Goal: Task Accomplishment & Management: Use online tool/utility

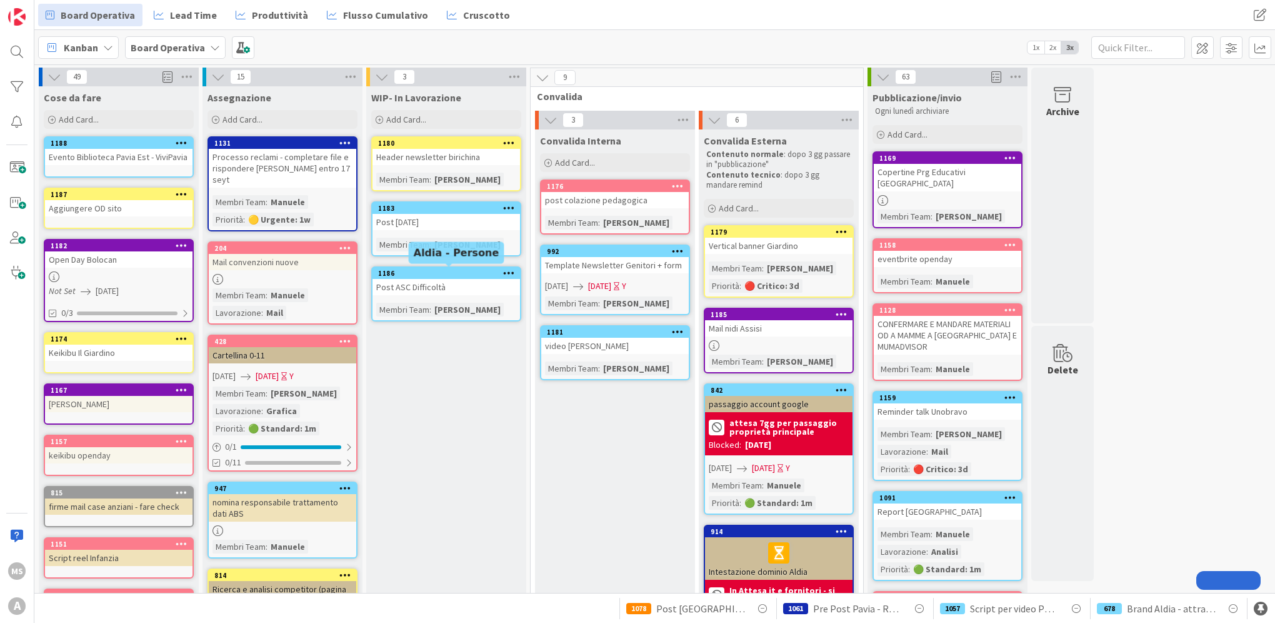
click at [456, 269] on div "1186" at bounding box center [449, 273] width 142 height 9
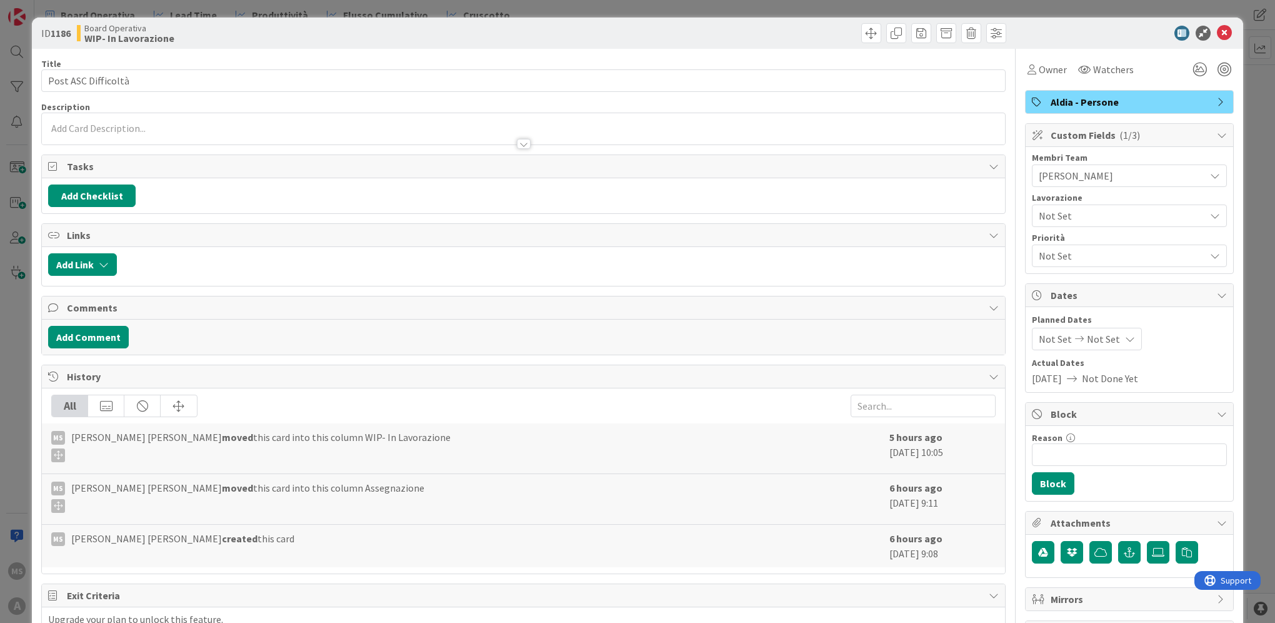
click at [1124, 208] on span "Not Set" at bounding box center [1119, 216] width 160 height 18
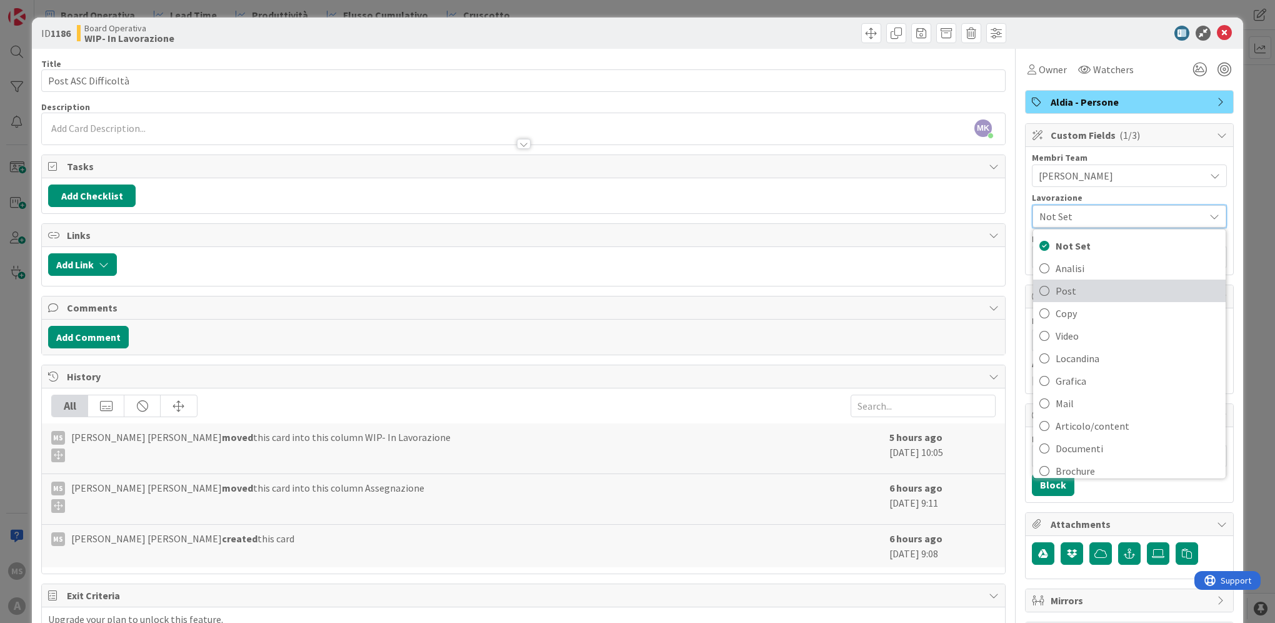
click at [1093, 291] on span "Post" at bounding box center [1138, 290] width 164 height 19
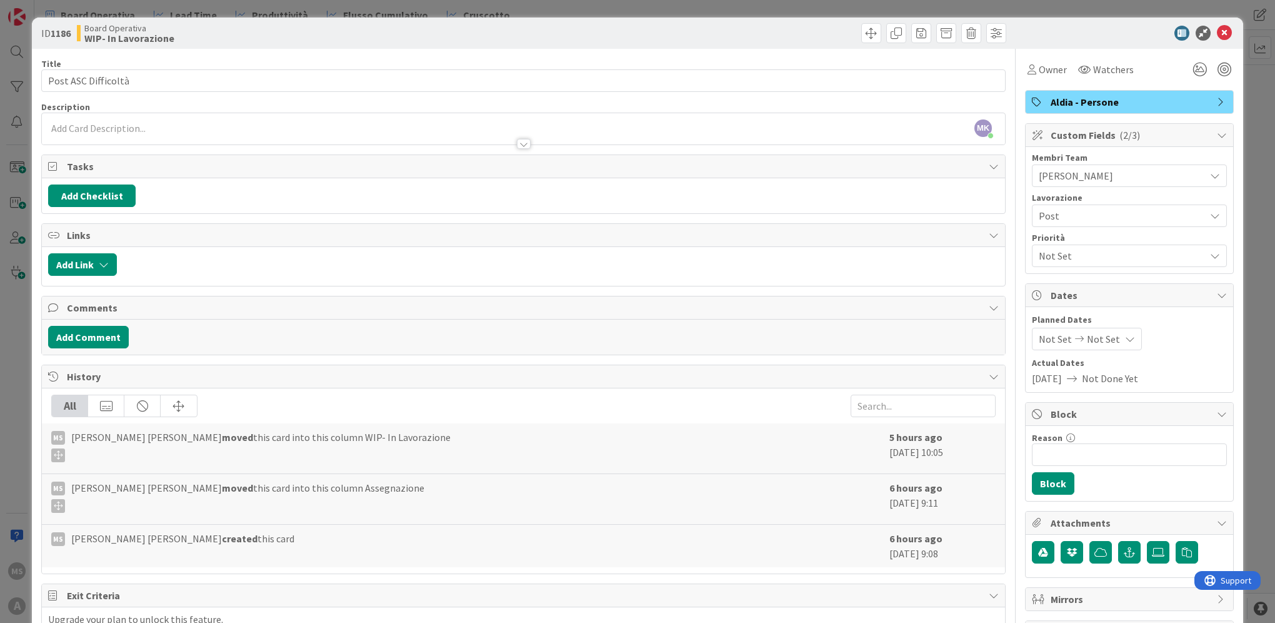
click at [1105, 265] on div "Not Set" at bounding box center [1129, 255] width 195 height 23
click at [1104, 280] on link "🔴 Critico: 3d" at bounding box center [1127, 285] width 199 height 23
drag, startPoint x: 1215, startPoint y: 38, endPoint x: 1191, endPoint y: 63, distance: 34.9
click at [1217, 37] on icon at bounding box center [1224, 33] width 15 height 15
